Goal: Task Accomplishment & Management: Complete application form

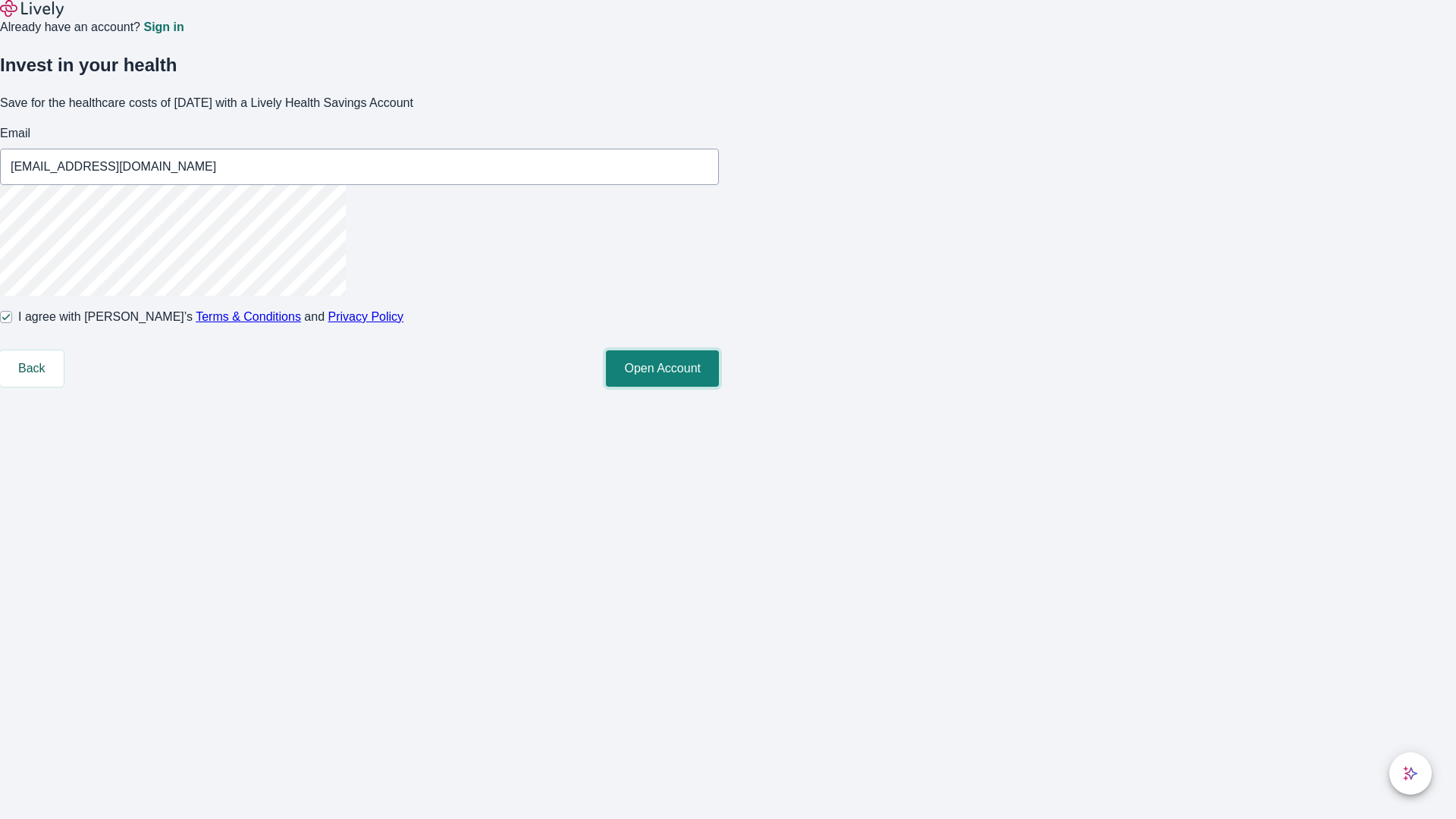
click at [719, 387] on button "Open Account" at bounding box center [662, 368] width 113 height 36
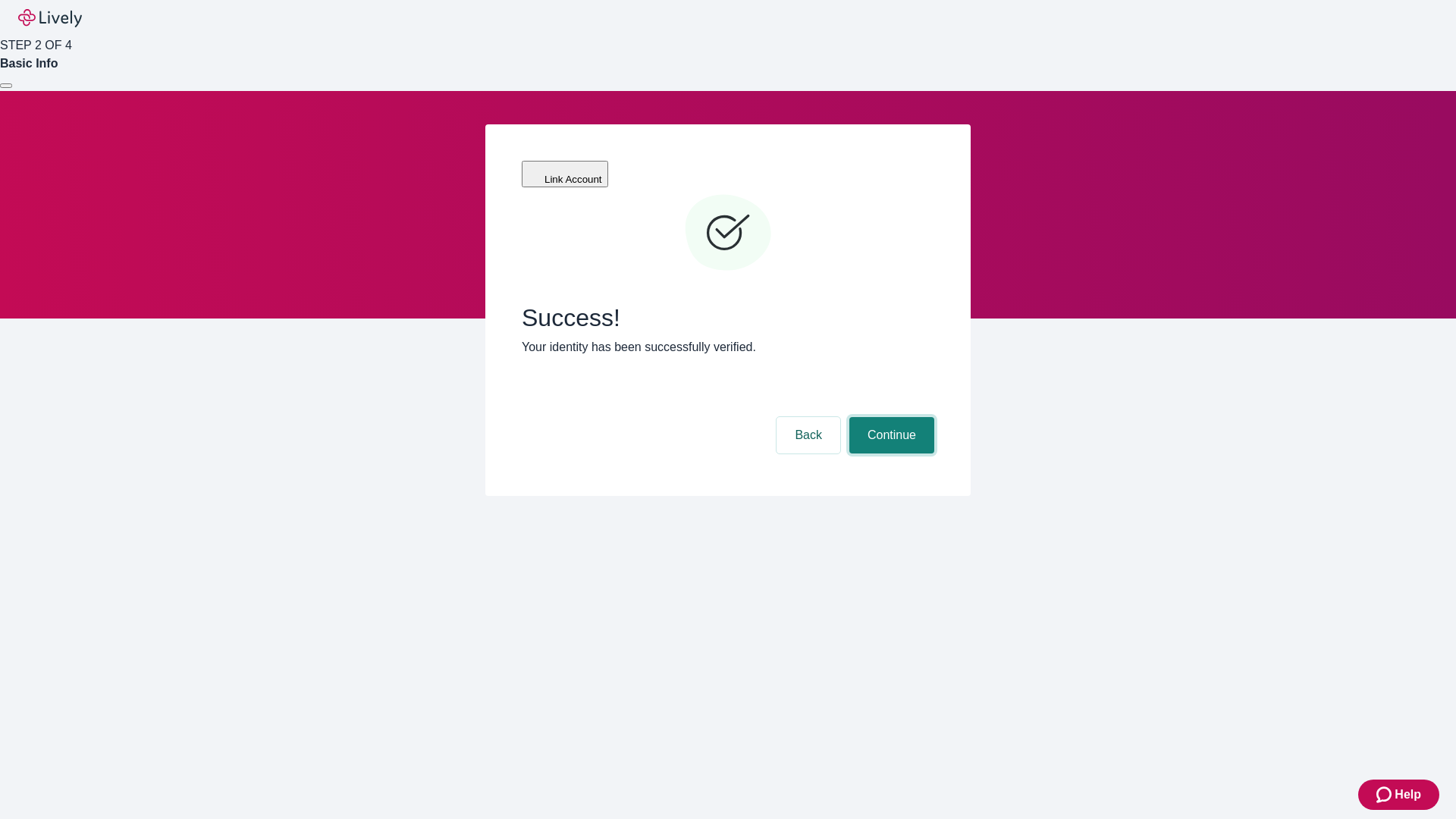
click at [889, 417] on button "Continue" at bounding box center [892, 435] width 85 height 36
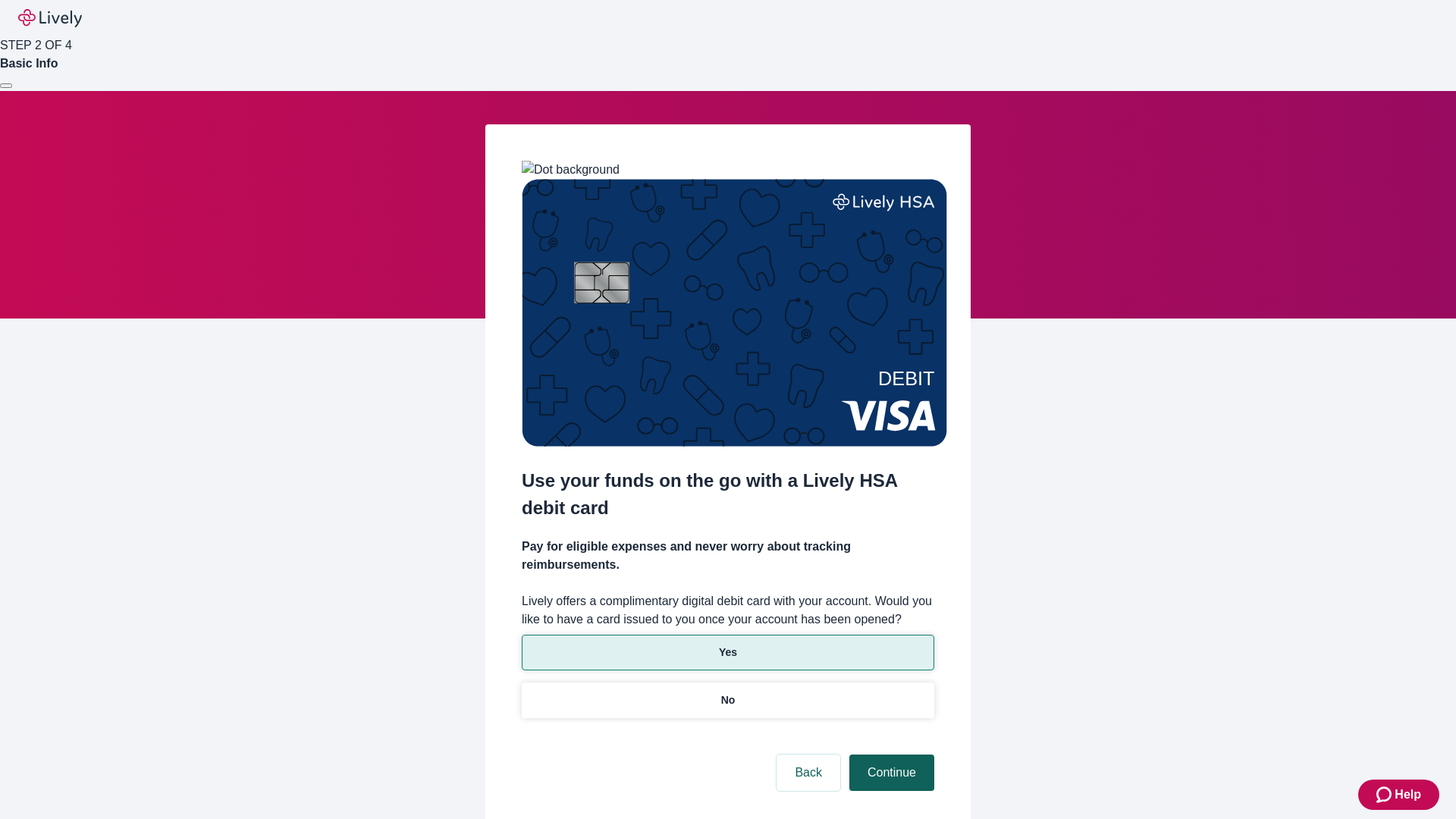
click at [727, 644] on p "Yes" at bounding box center [728, 652] width 19 height 16
click at [889, 754] on button "Continue" at bounding box center [892, 772] width 85 height 36
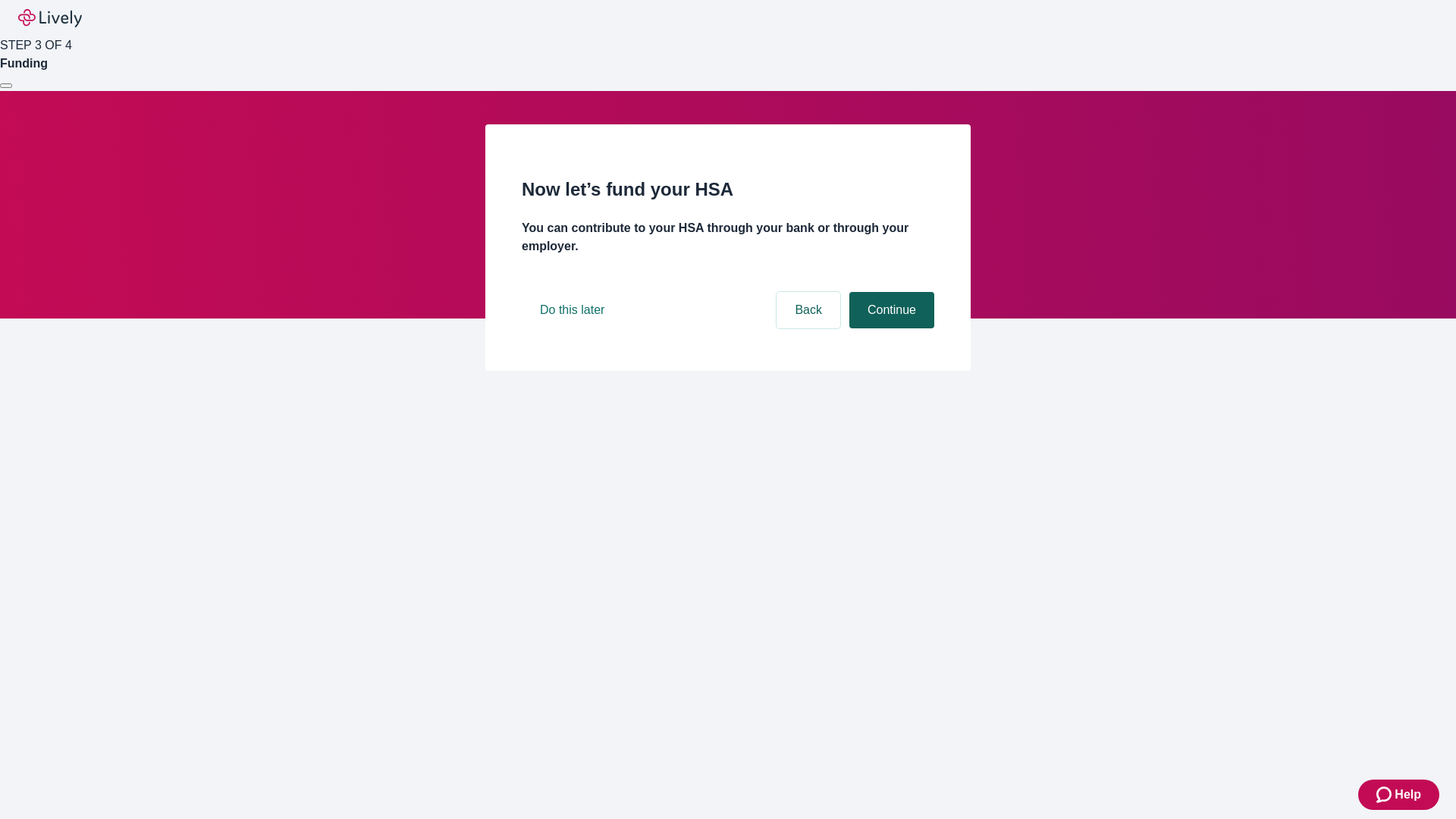
click at [889, 328] on button "Continue" at bounding box center [892, 310] width 85 height 36
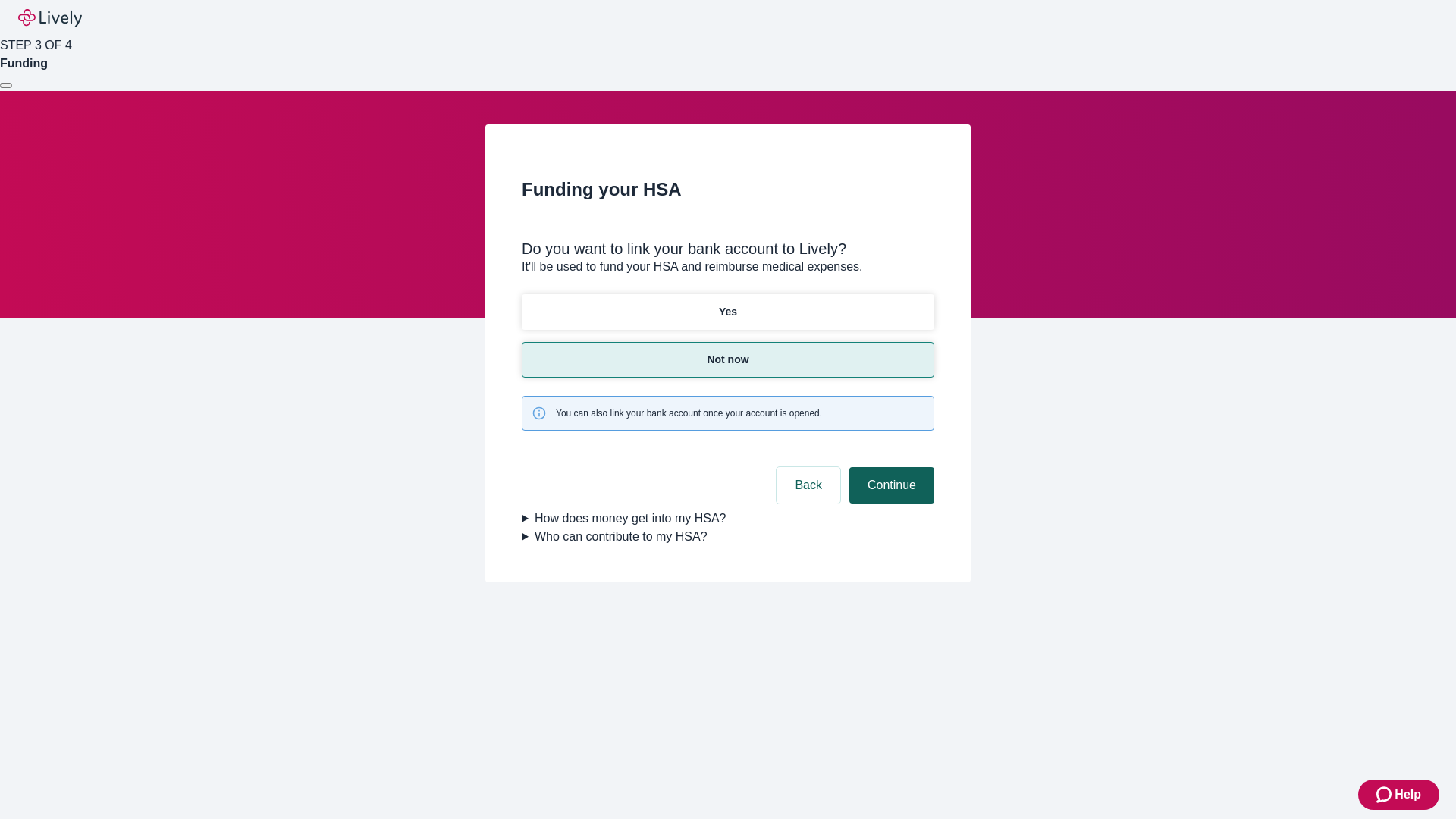
click at [889, 467] on button "Continue" at bounding box center [892, 484] width 85 height 36
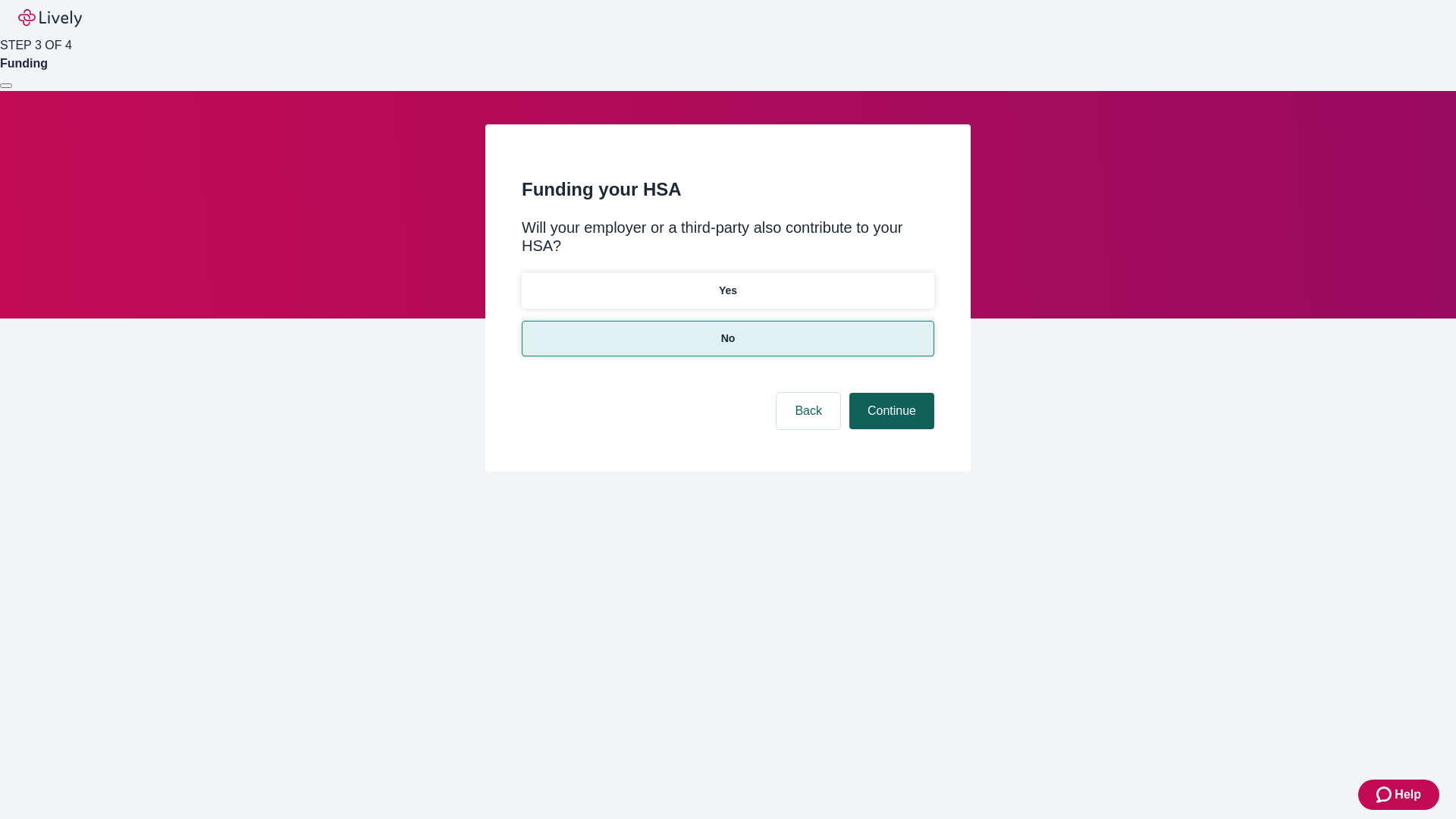
click at [889, 393] on button "Continue" at bounding box center [892, 411] width 85 height 36
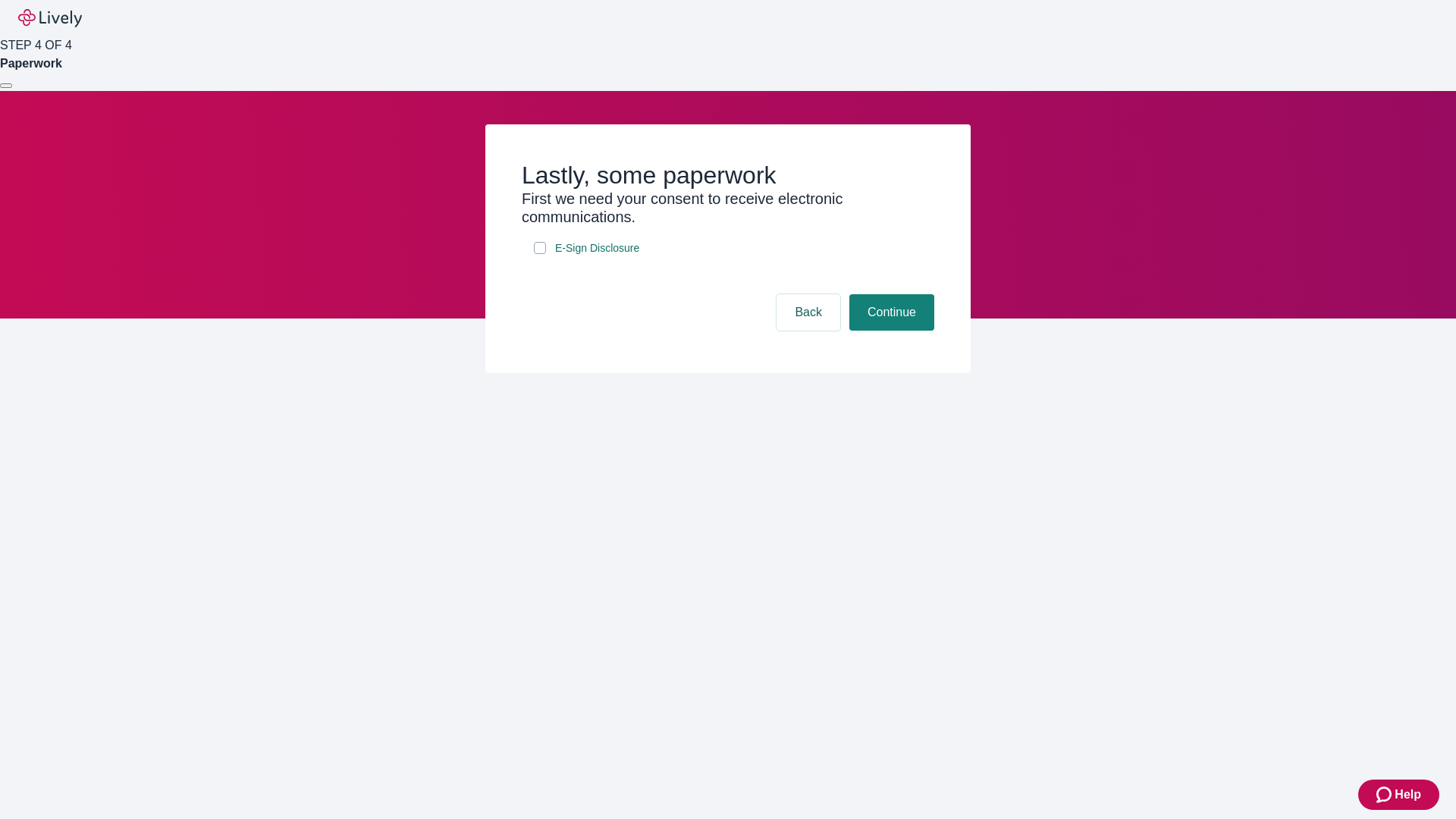
click at [539, 254] on input "E-Sign Disclosure" at bounding box center [540, 248] width 12 height 12
checkbox input "true"
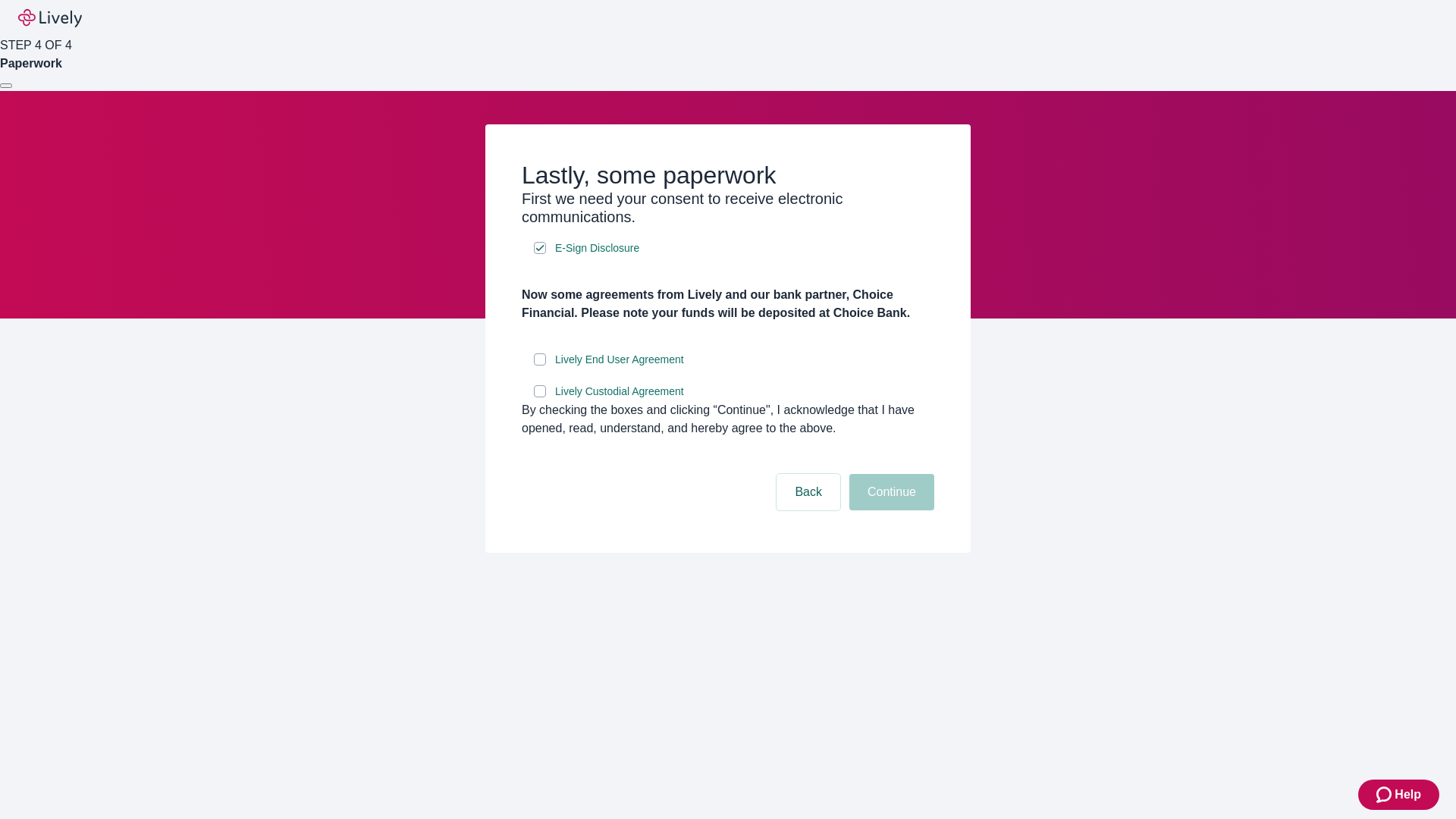
click at [539, 366] on input "Lively End User Agreement" at bounding box center [540, 359] width 12 height 12
checkbox input "true"
click at [539, 398] on input "Lively Custodial Agreement" at bounding box center [540, 391] width 12 height 12
checkbox input "true"
click at [889, 510] on button "Continue" at bounding box center [892, 492] width 85 height 36
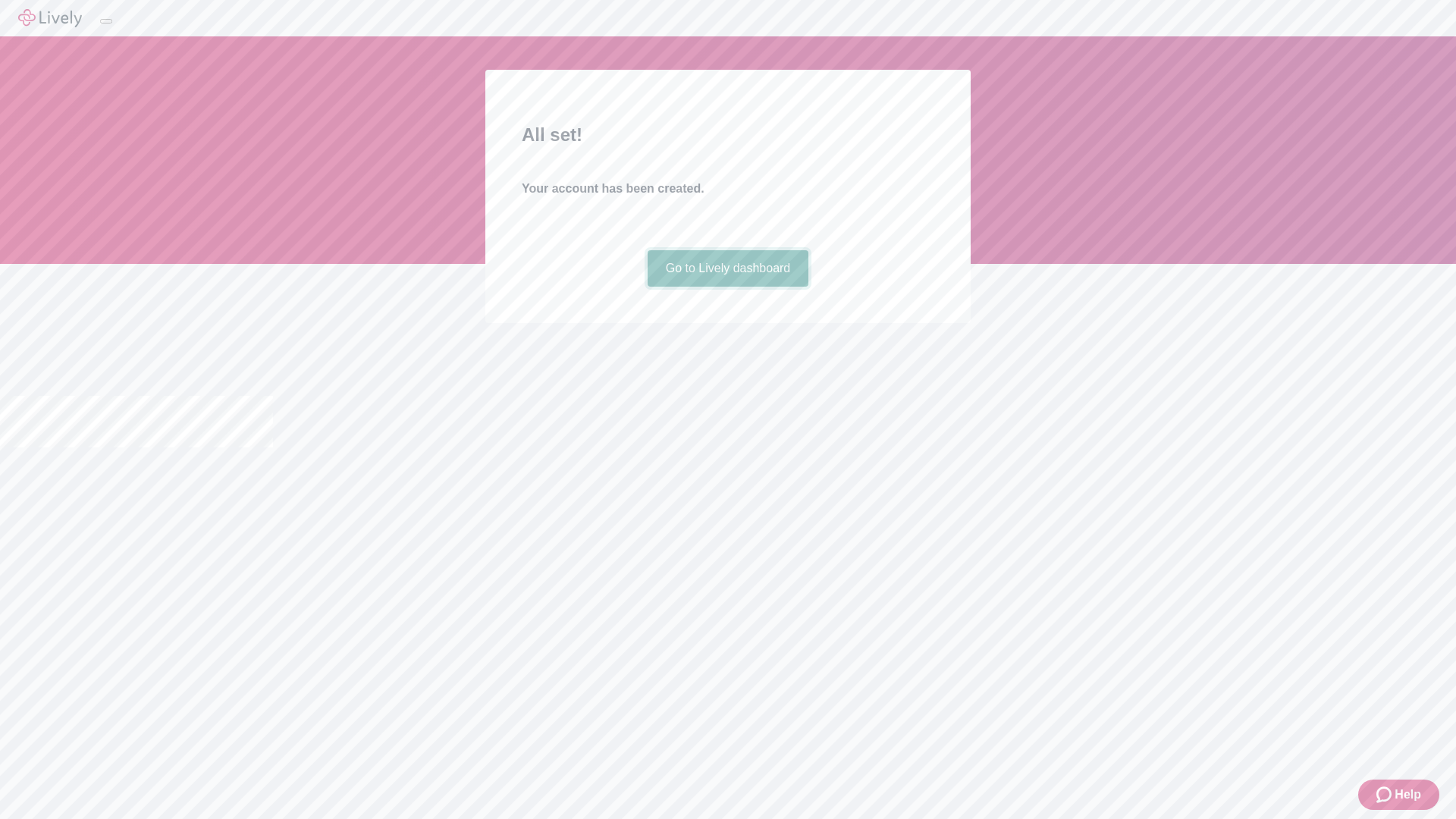
click at [727, 287] on link "Go to Lively dashboard" at bounding box center [728, 268] width 161 height 36
